Goal: Task Accomplishment & Management: Use online tool/utility

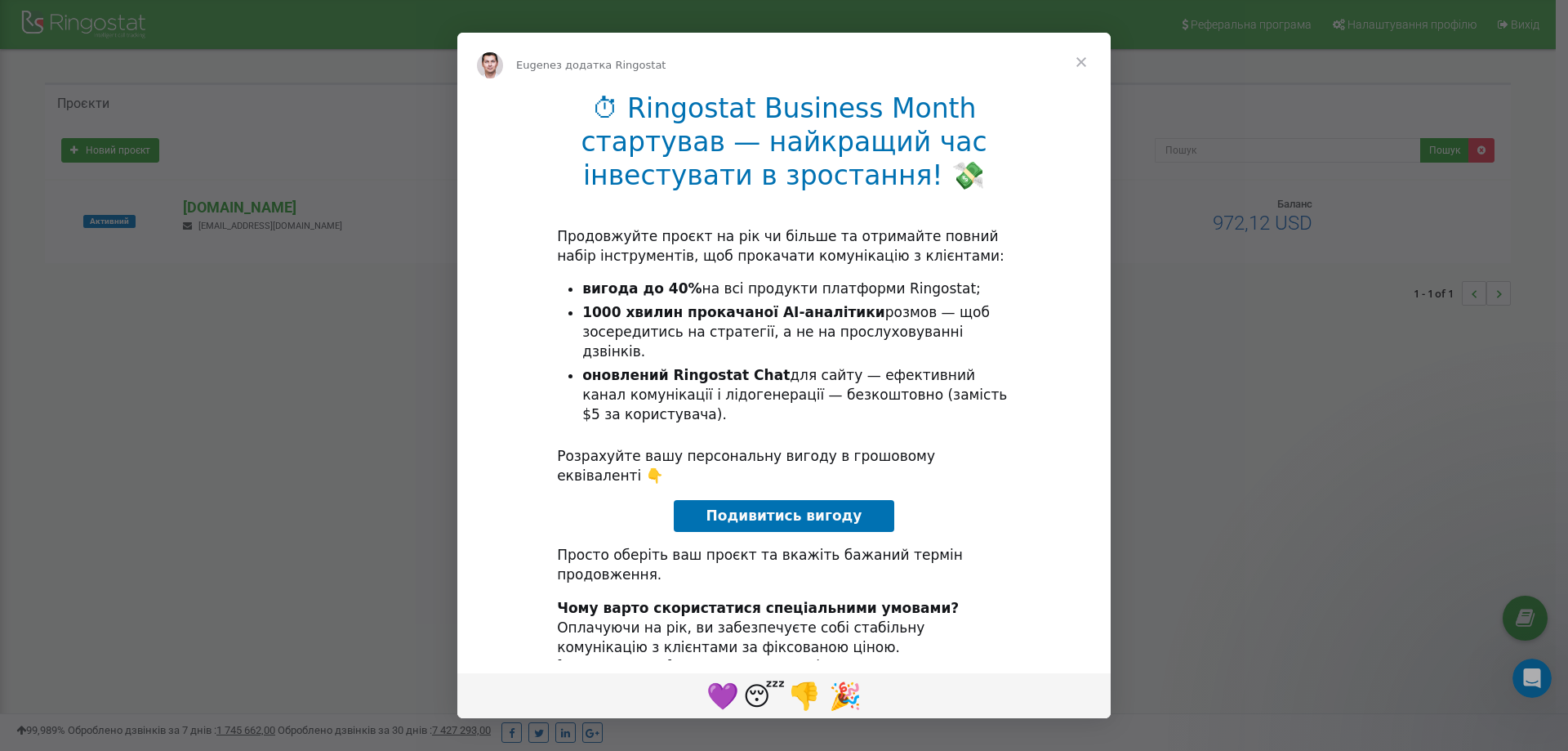
click at [731, 507] on span "Подивитись вигоду" at bounding box center [784, 516] width 156 height 17
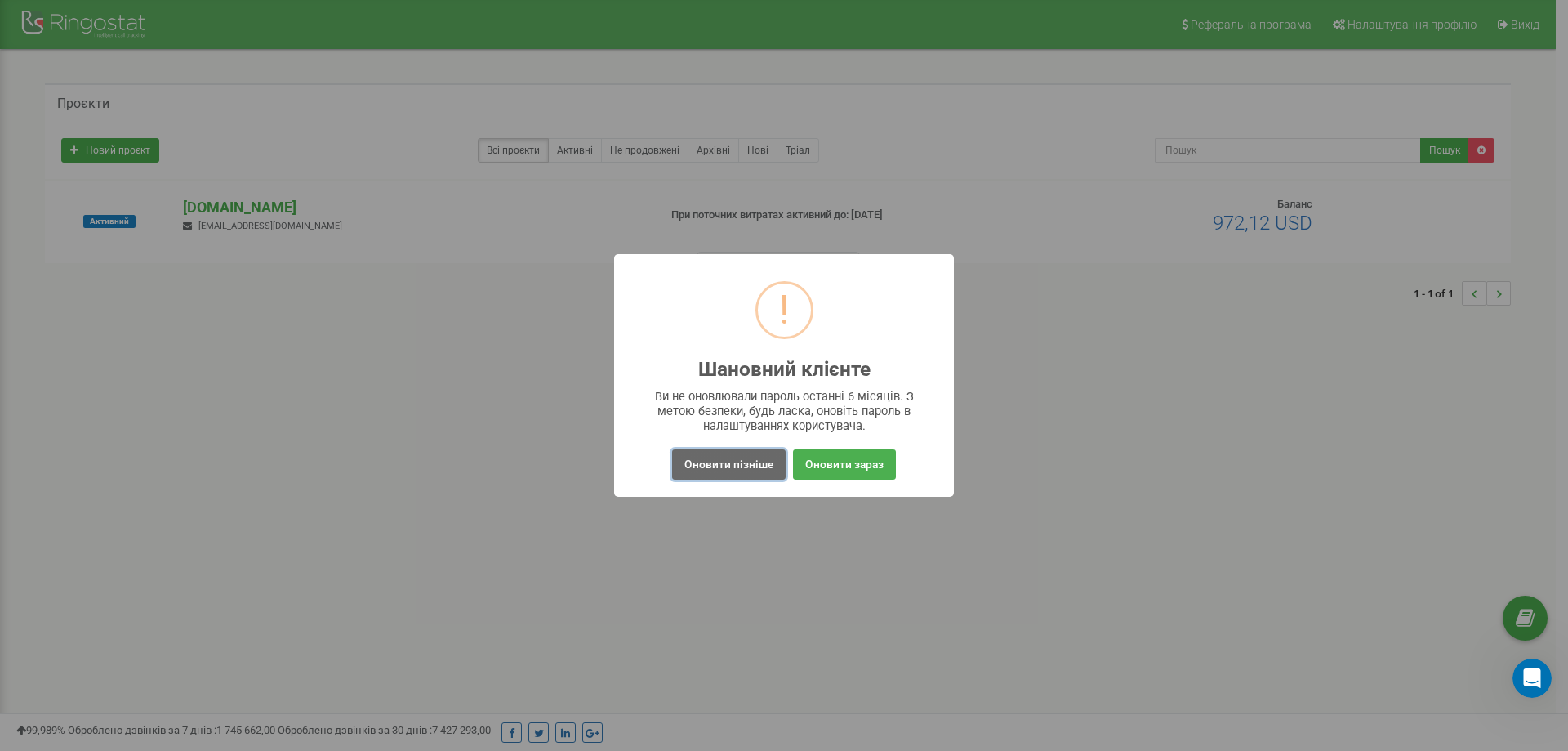
click at [758, 461] on button "Оновити пізніше" at bounding box center [729, 464] width 113 height 31
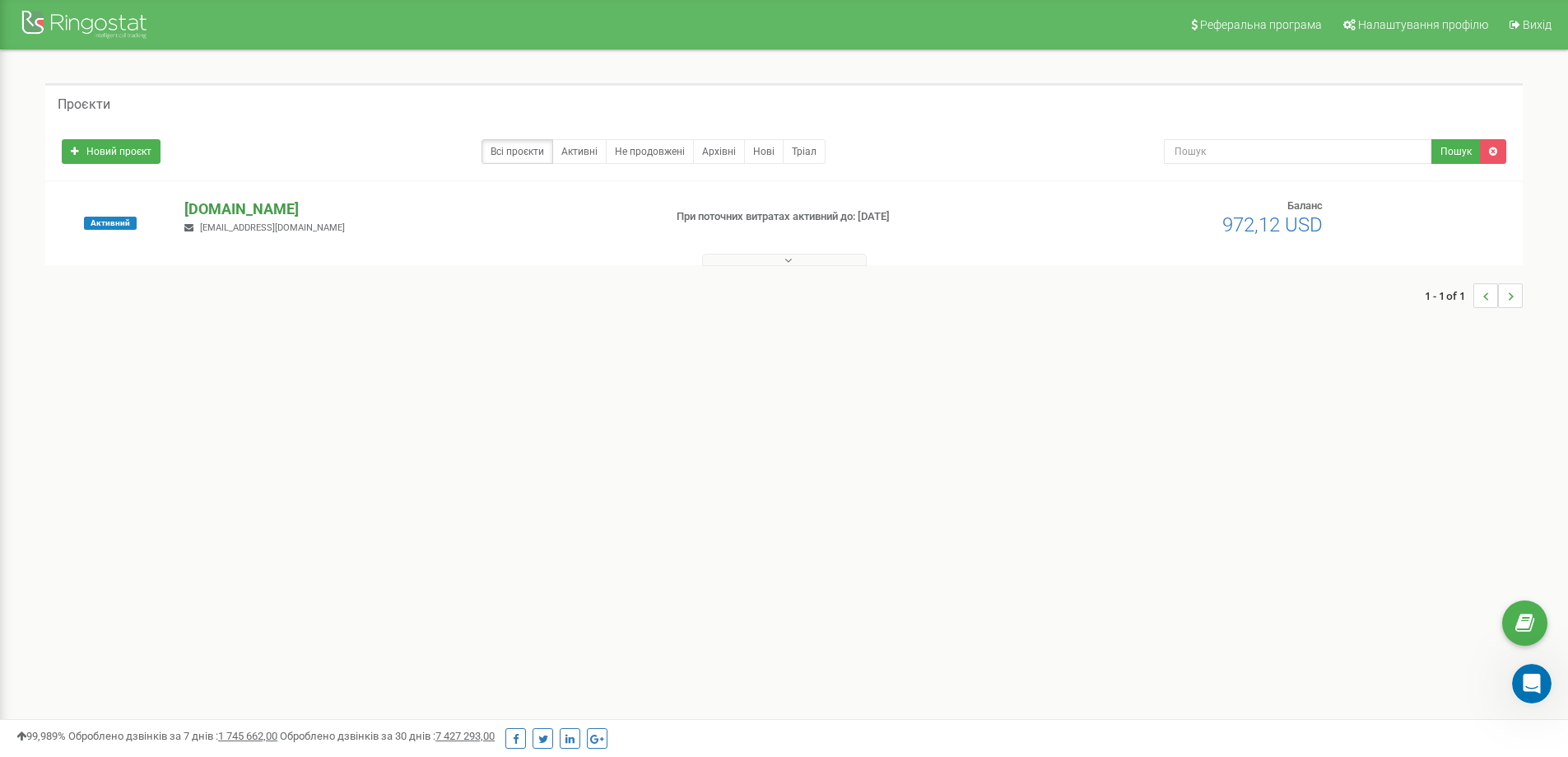
click at [259, 215] on p "[DOMAIN_NAME]" at bounding box center [417, 209] width 466 height 22
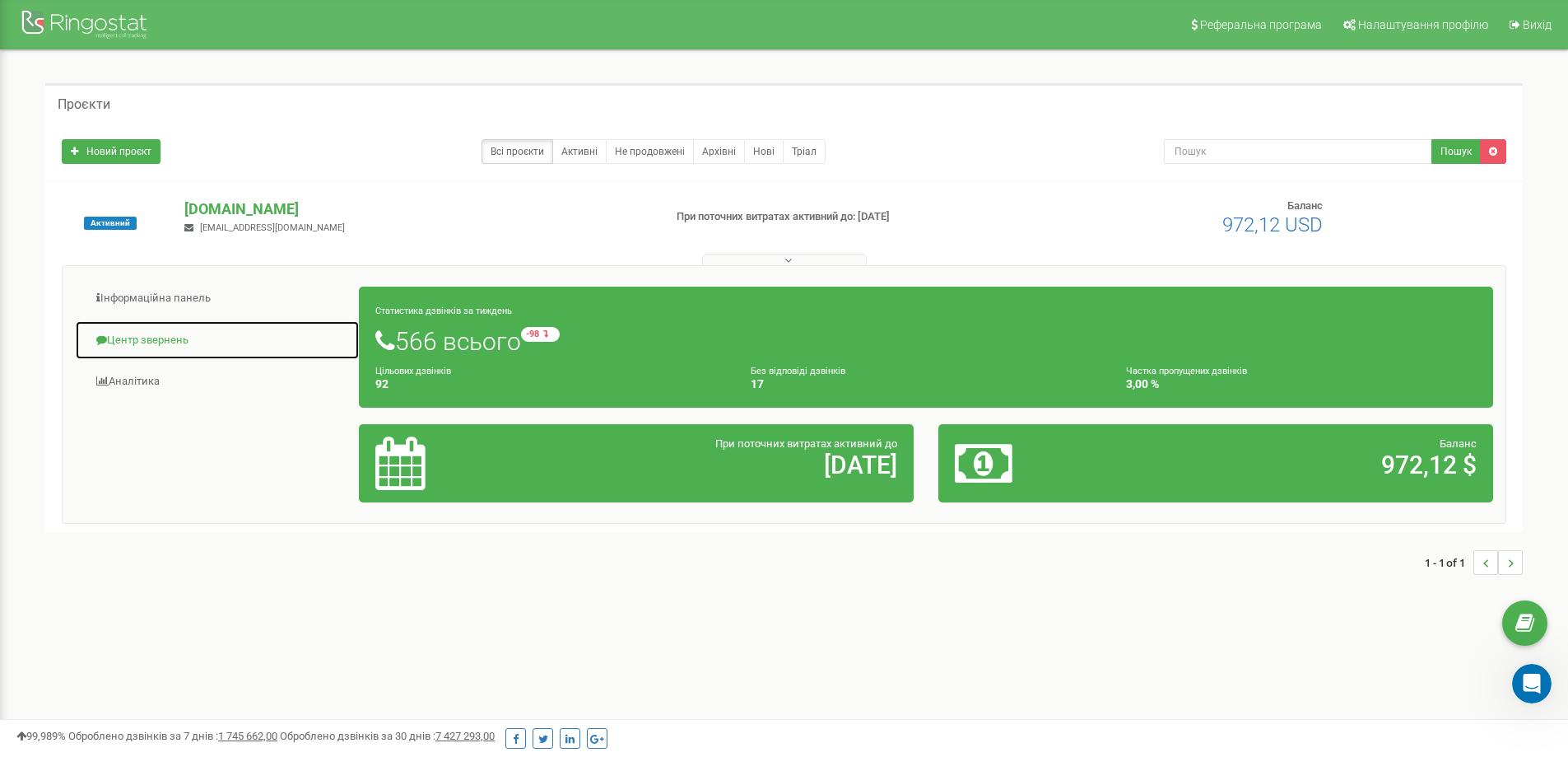
click at [129, 336] on link "Центр звернень" at bounding box center [217, 340] width 285 height 40
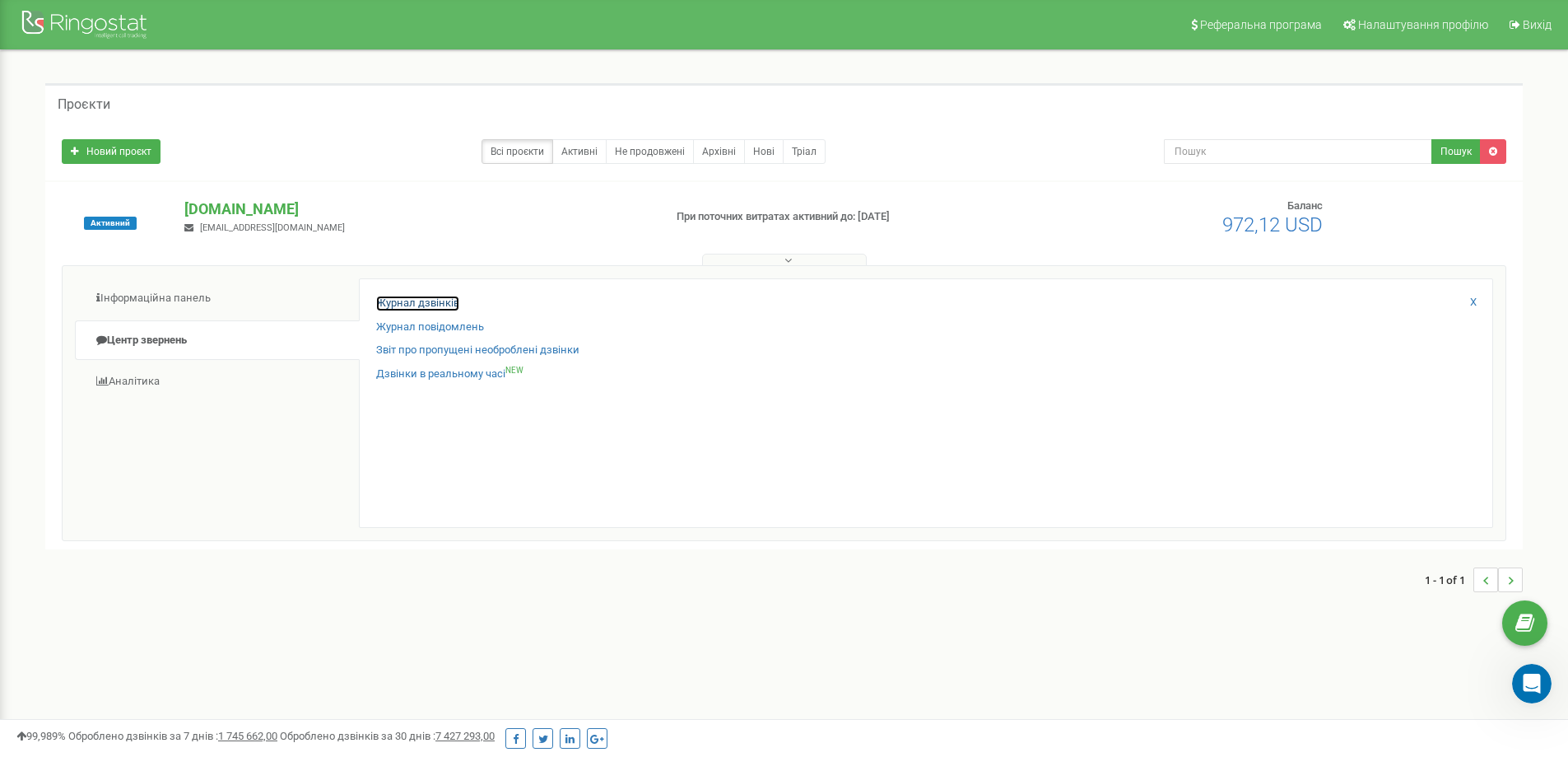
click at [396, 308] on link "Журнал дзвінків" at bounding box center [418, 304] width 83 height 16
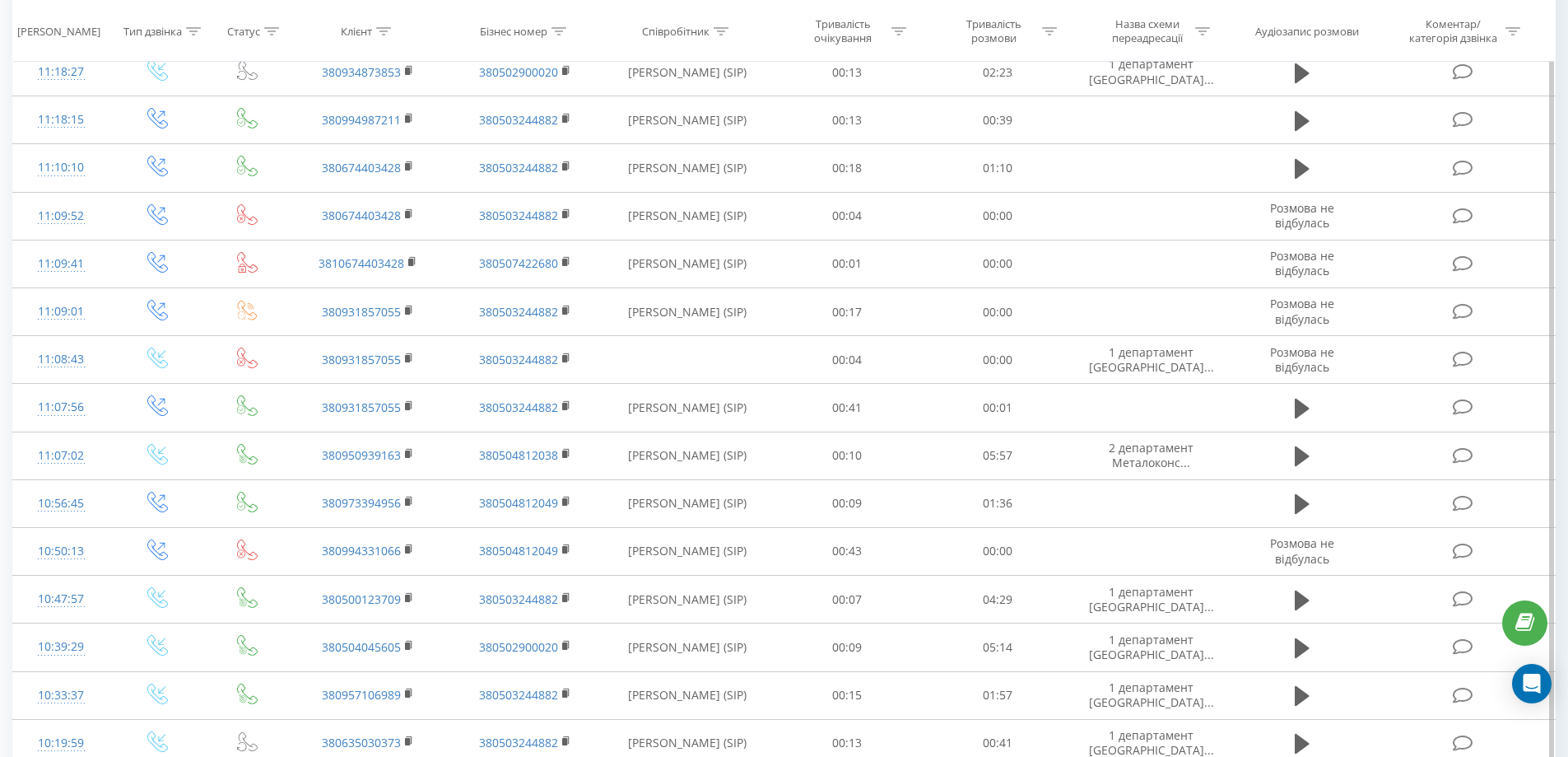
scroll to position [659, 0]
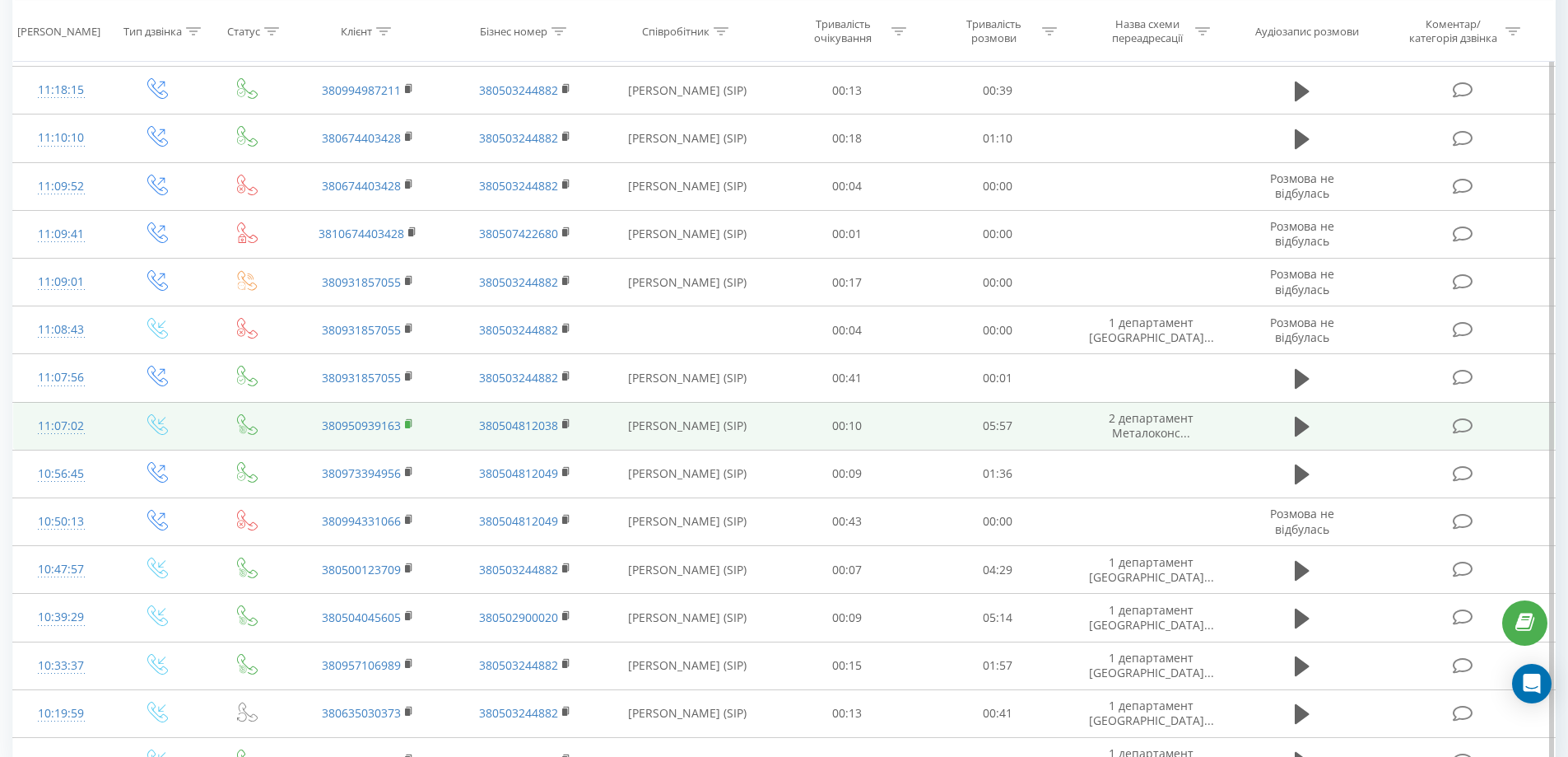
click at [406, 428] on icon at bounding box center [409, 423] width 9 height 11
